Goal: Information Seeking & Learning: Check status

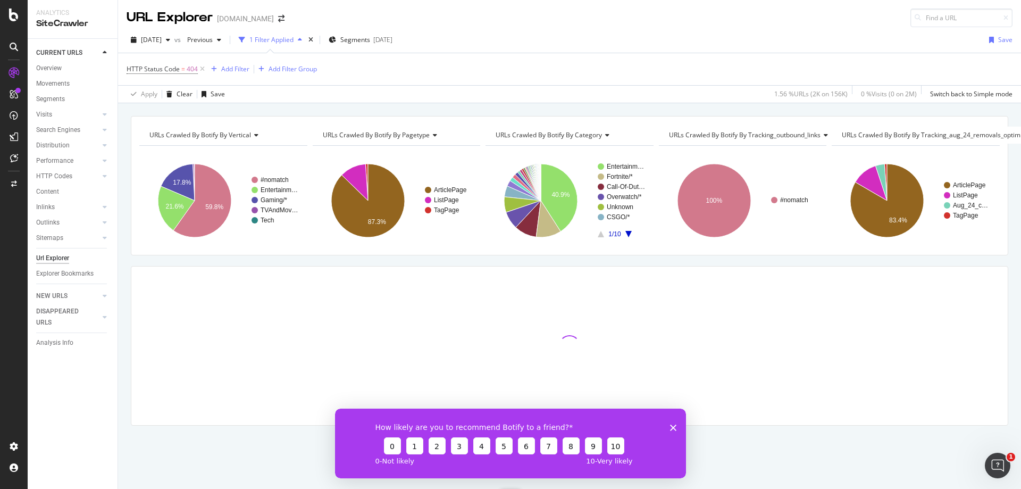
drag, startPoint x: 672, startPoint y: 423, endPoint x: 1007, endPoint y: 831, distance: 527.7
click at [672, 424] on icon "Close survey" at bounding box center [673, 427] width 6 height 6
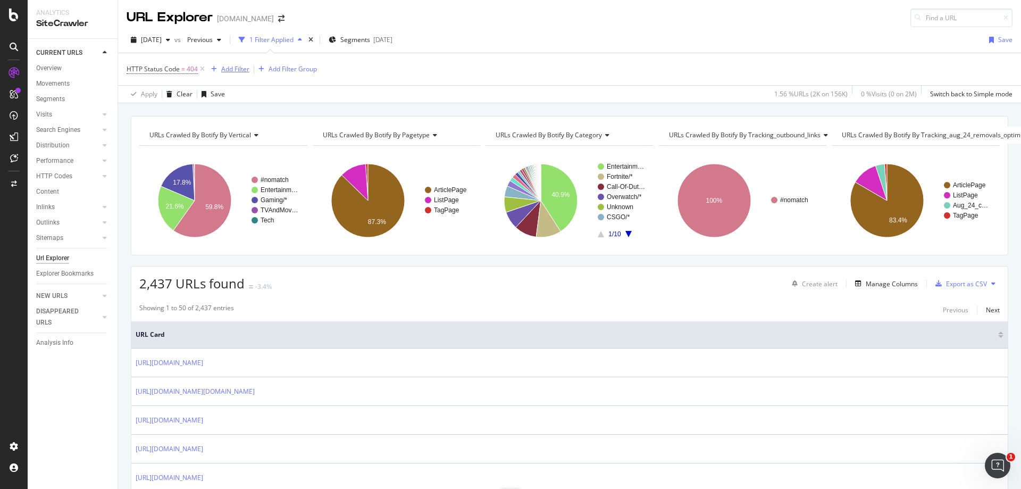
click at [226, 71] on div "Add Filter" at bounding box center [235, 68] width 28 height 9
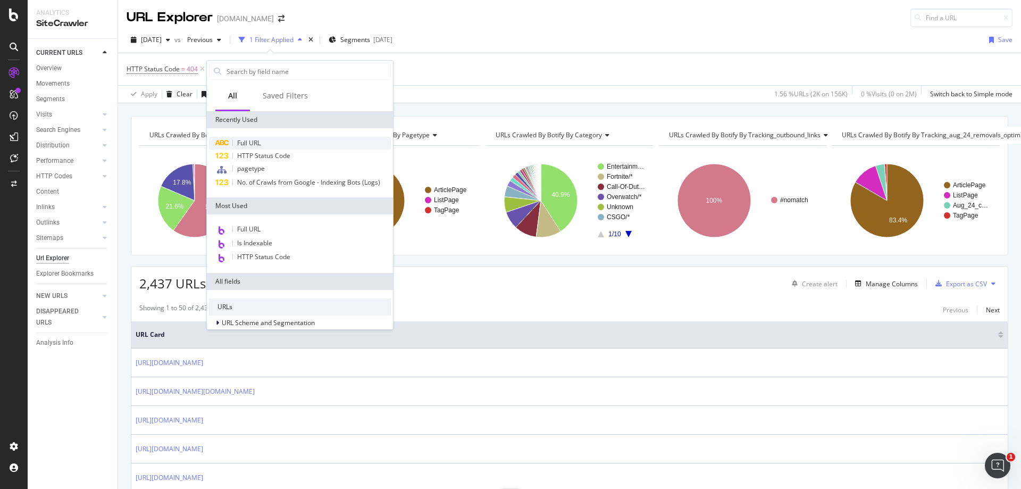
click at [264, 145] on div "Full URL" at bounding box center [300, 143] width 182 height 13
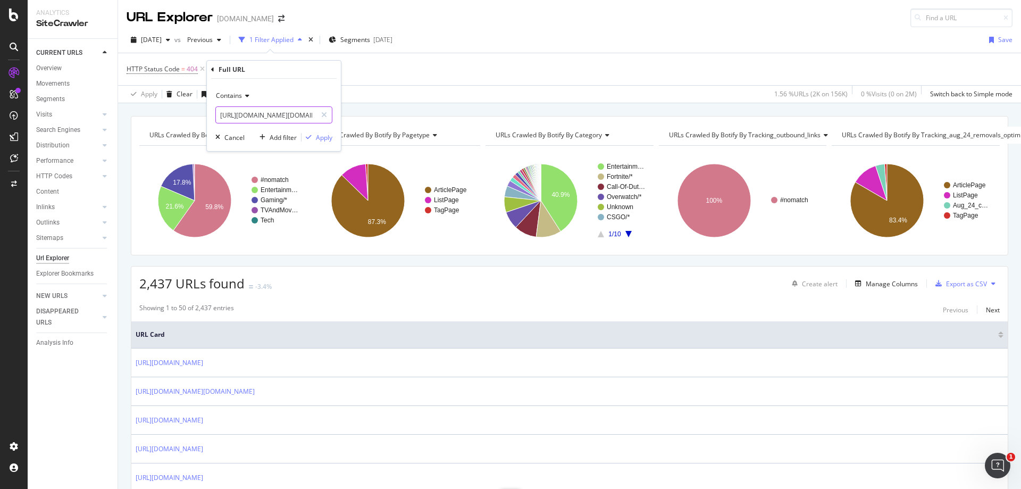
click at [284, 112] on input "[URL][DOMAIN_NAME][DOMAIN_NAME]" at bounding box center [266, 114] width 100 height 17
paste input "entertainment/has-[PERSON_NAME]-been-shadow-banned-on-twitch-1288584"
type input "[URL][DOMAIN_NAME][PERSON_NAME]"
click at [330, 136] on div "Apply" at bounding box center [324, 137] width 16 height 9
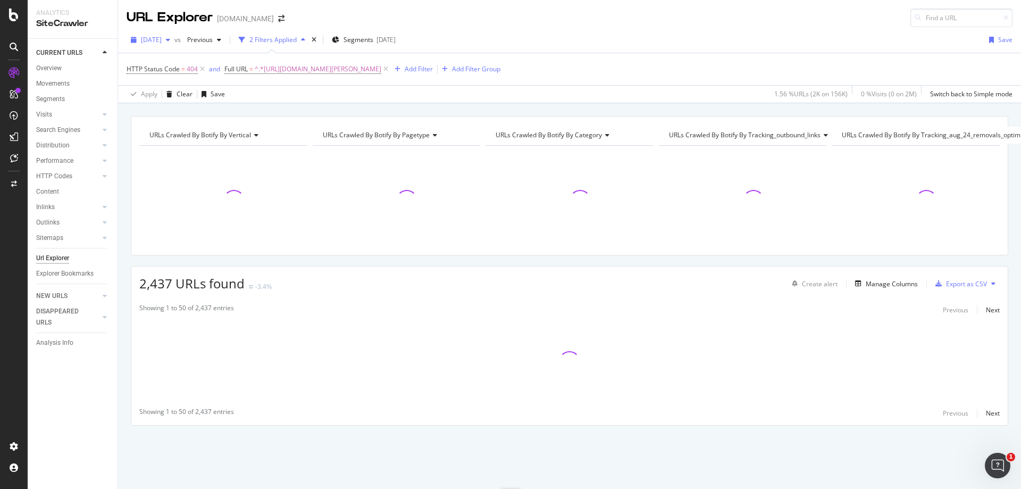
click at [162, 39] on span "[DATE]" at bounding box center [151, 39] width 21 height 9
click at [467, 37] on div "[DATE] vs Previous 2 Filters Applied Segments [DATE] Save" at bounding box center [569, 41] width 903 height 21
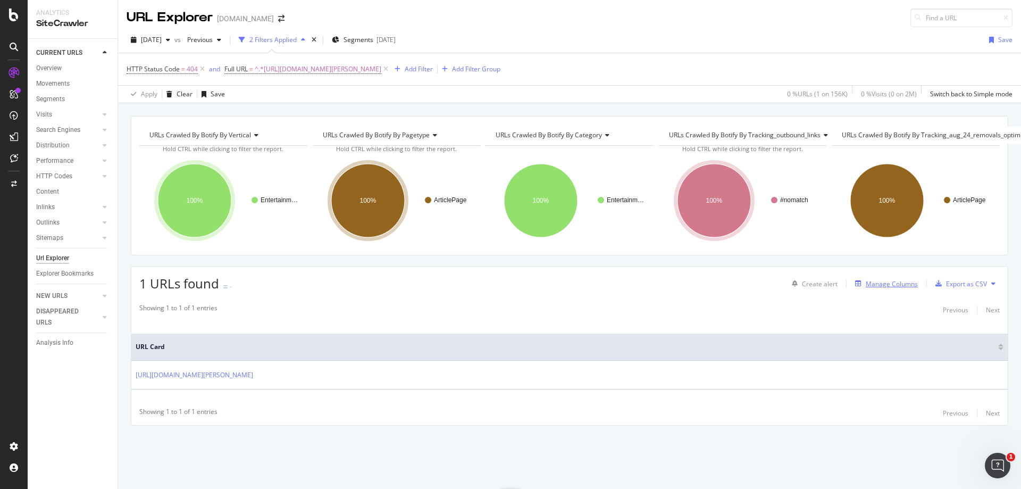
click at [887, 289] on div "Manage Columns" at bounding box center [884, 283] width 67 height 12
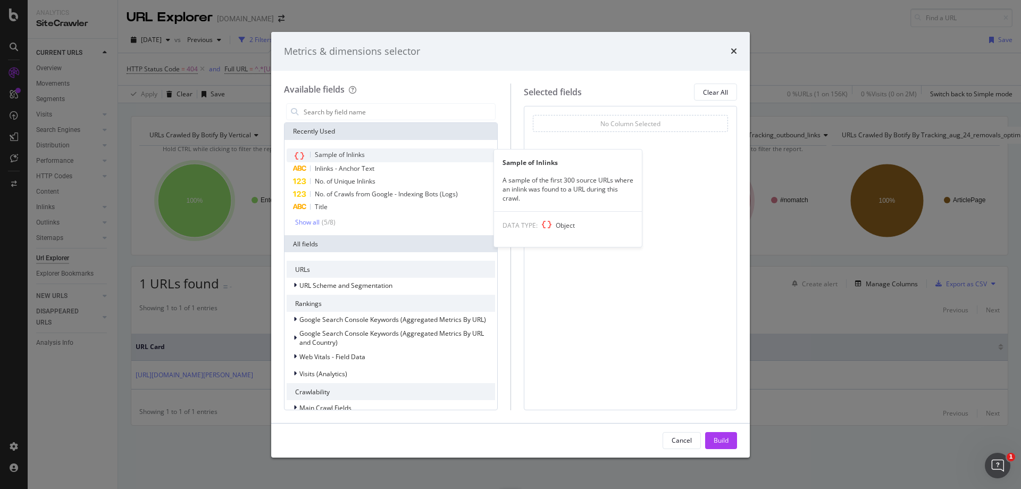
click at [360, 158] on span "Sample of Inlinks" at bounding box center [340, 154] width 50 height 9
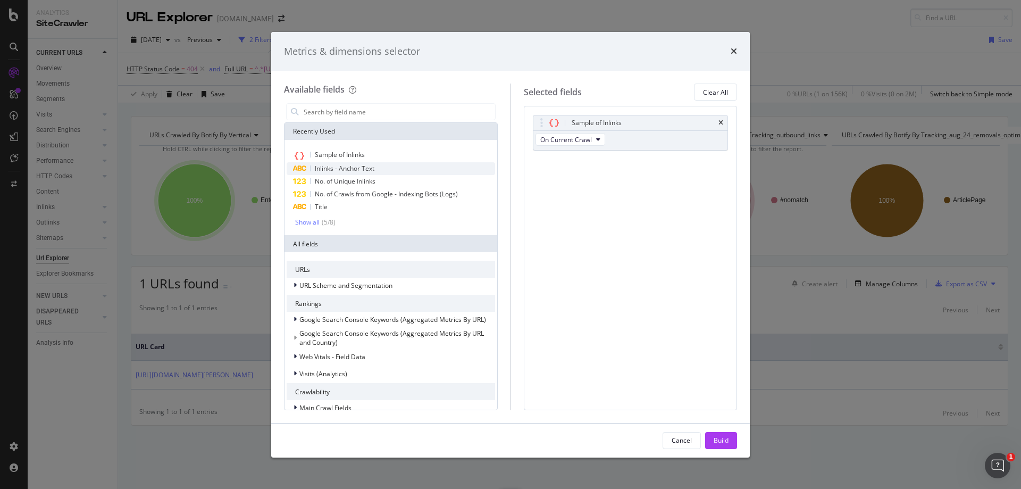
click at [371, 170] on span "Inlinks - Anchor Text" at bounding box center [345, 168] width 60 height 9
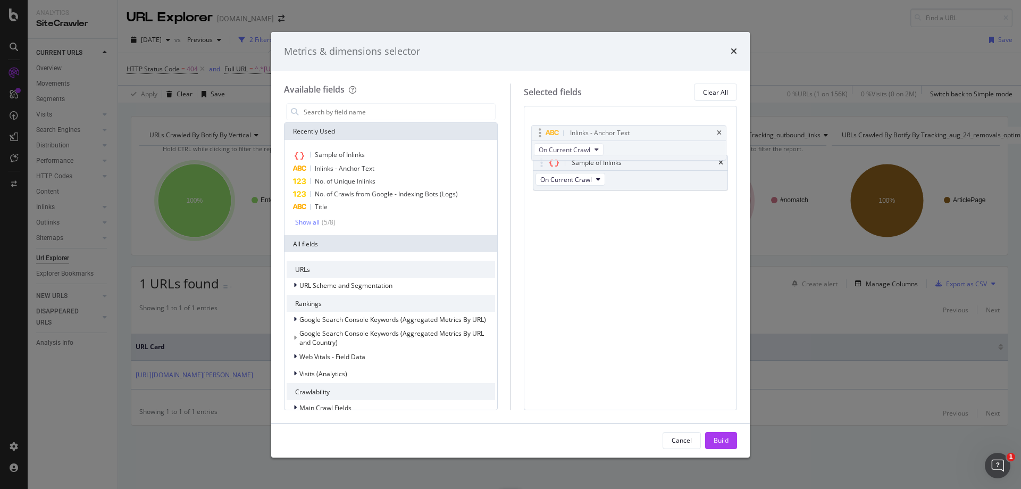
drag, startPoint x: 542, startPoint y: 163, endPoint x: 541, endPoint y: 133, distance: 29.8
click at [541, 133] on body "Analytics SiteCrawler CURRENT URLS Overview Movements Segments Visits Analysis …" at bounding box center [510, 244] width 1021 height 489
click at [730, 440] on button "Build" at bounding box center [721, 440] width 32 height 17
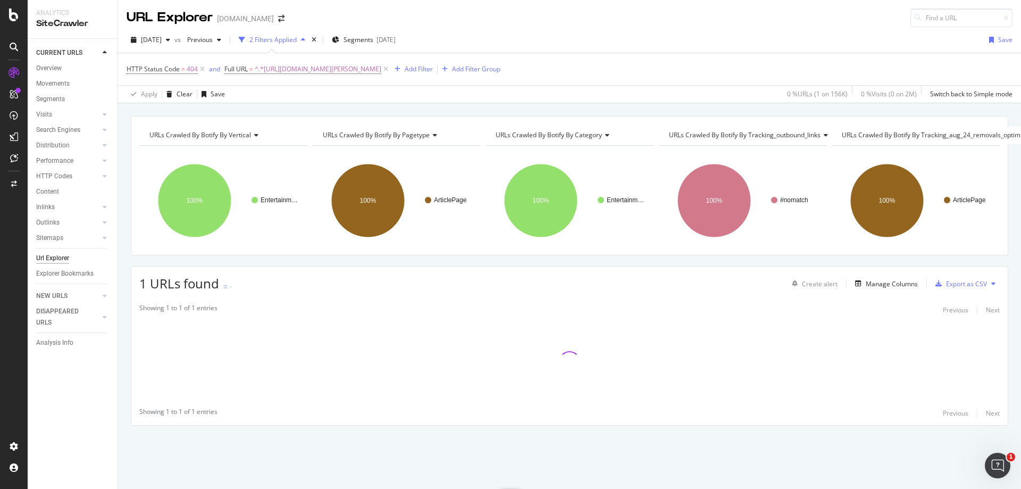
click at [514, 254] on div "URLs Crawled By Botify By vertical Chart (by Value) Table Expand Export as CSV …" at bounding box center [569, 185] width 877 height 139
